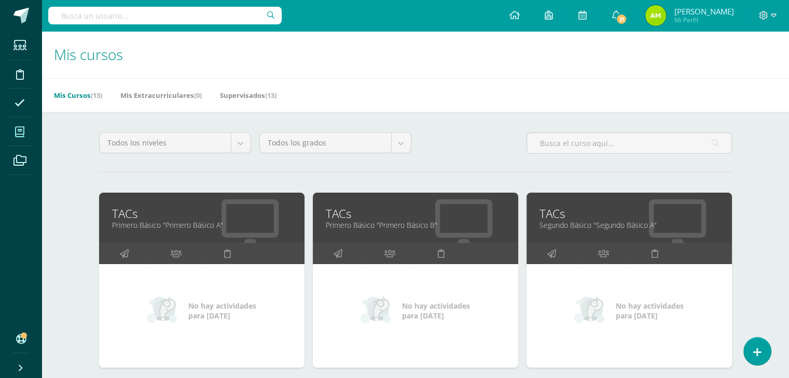
drag, startPoint x: 796, startPoint y: 180, endPoint x: 752, endPoint y: 38, distance: 149.1
click at [752, 38] on h1 "Mis cursos" at bounding box center [415, 54] width 722 height 47
click at [461, 153] on div "Todos los niveles Todos los niveles Preprimaria Bach. Dibujo Básico Bach. CCLL …" at bounding box center [415, 148] width 641 height 30
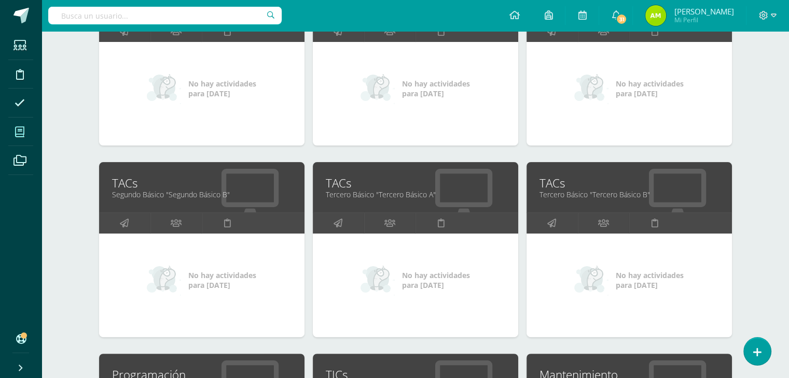
scroll to position [223, 0]
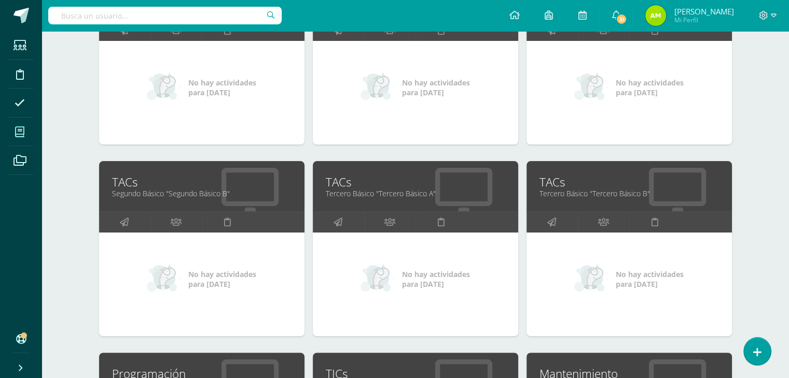
click at [355, 192] on link "Tercero Básico "Tercero Básico A"" at bounding box center [415, 194] width 179 height 10
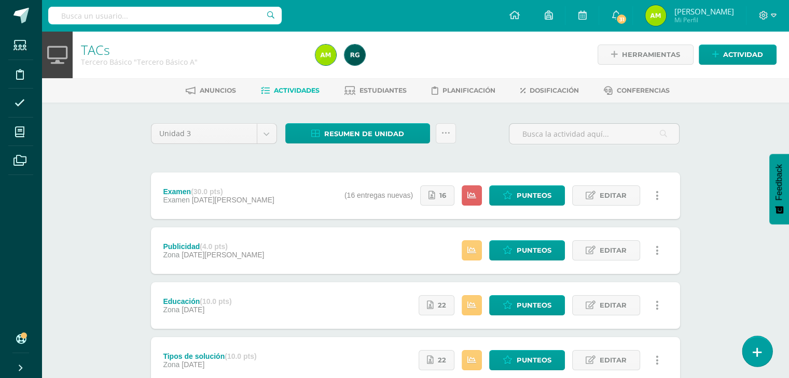
click at [754, 347] on icon at bounding box center [756, 353] width 9 height 12
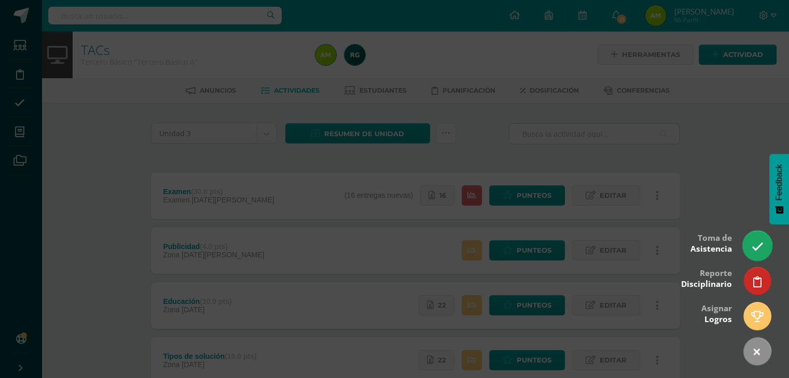
click at [750, 250] on link at bounding box center [757, 246] width 30 height 30
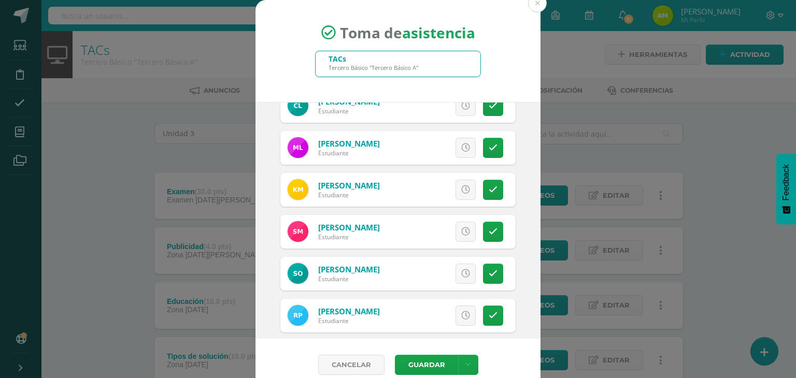
scroll to position [705, 0]
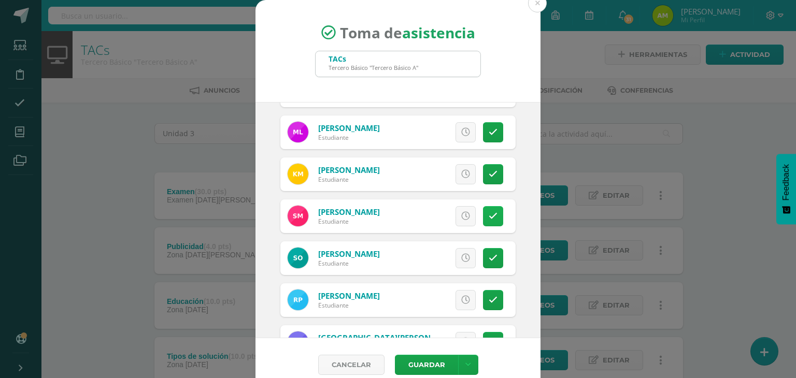
click at [484, 224] on link at bounding box center [493, 216] width 20 height 20
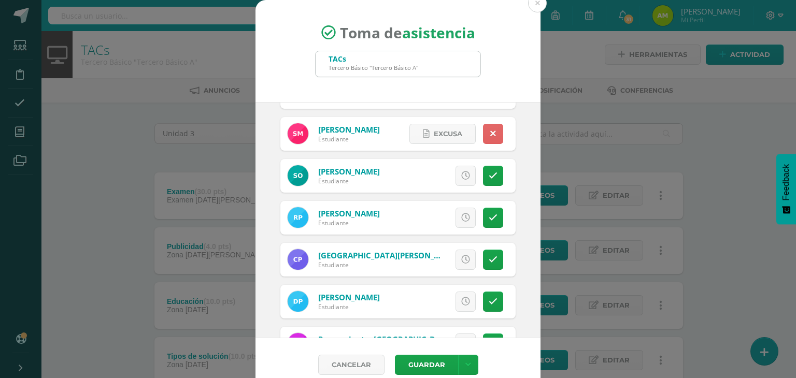
scroll to position [788, 0]
click at [489, 175] on icon at bounding box center [493, 175] width 9 height 9
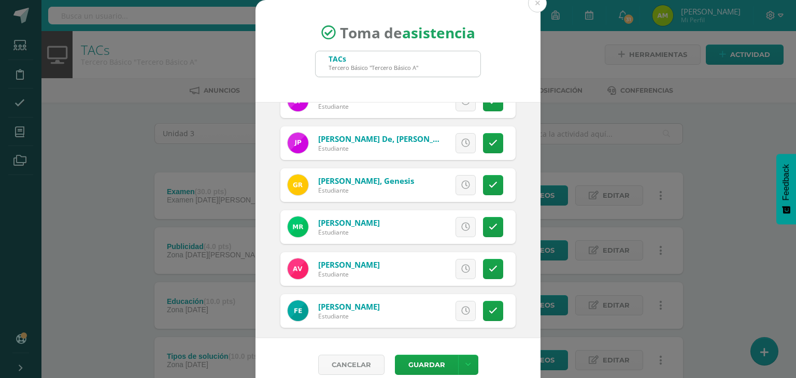
scroll to position [1036, 0]
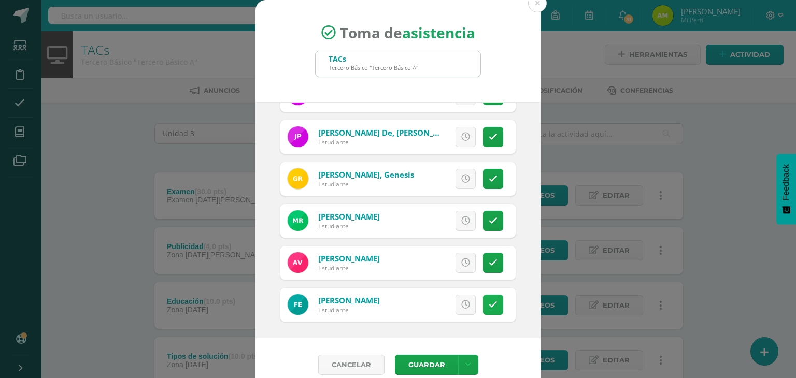
click at [489, 305] on icon at bounding box center [493, 305] width 9 height 9
click at [420, 366] on button "Guardar" at bounding box center [426, 365] width 63 height 20
